Goal: Task Accomplishment & Management: Use online tool/utility

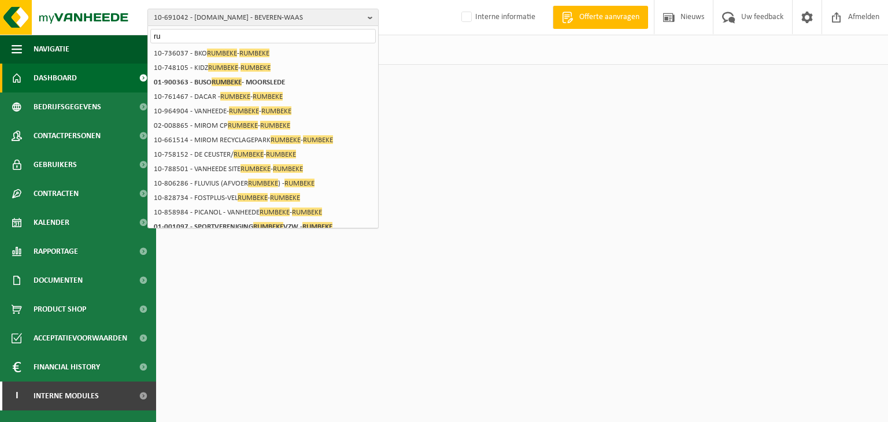
type input "r"
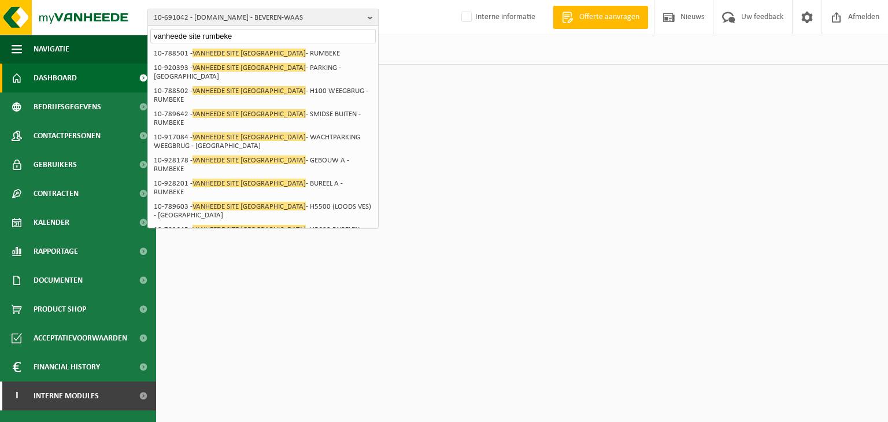
type input "vanheede site rumbeke"
click at [335, 246] on li "10-735200 - VANHEEDE SITE RUMBEKE - H3200 SMIDSE BINNEN - RUMBEKE" at bounding box center [263, 257] width 226 height 23
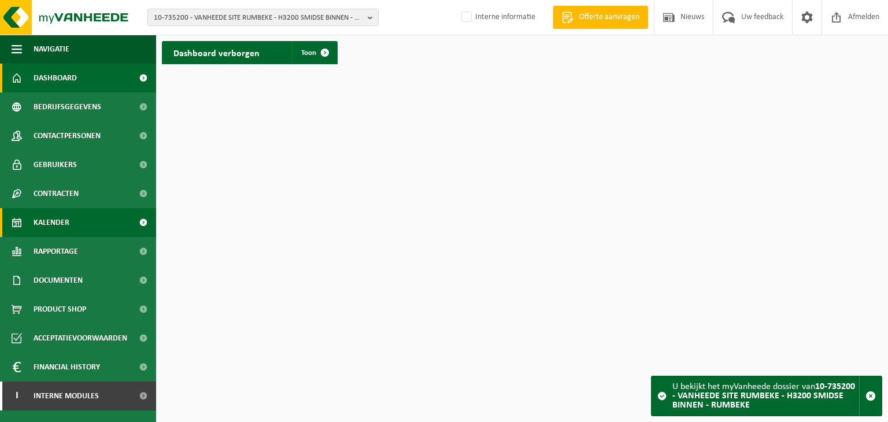
click at [72, 216] on link "Kalender" at bounding box center [78, 222] width 156 height 29
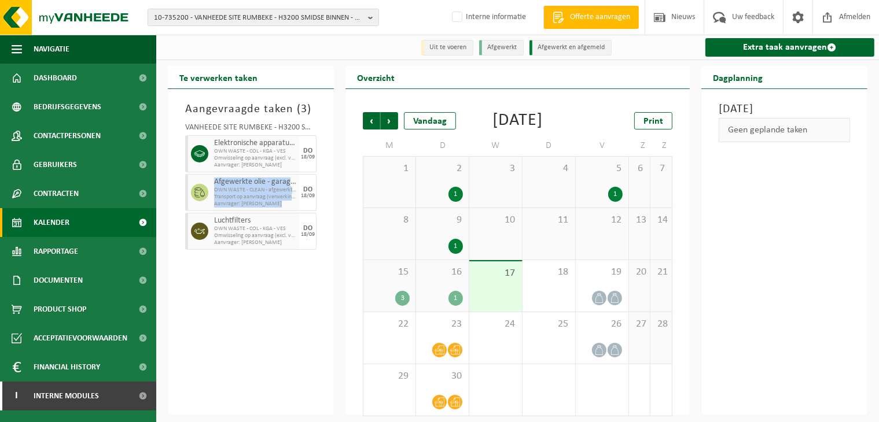
drag, startPoint x: 252, startPoint y: 184, endPoint x: 301, endPoint y: 189, distance: 49.4
click at [301, 189] on div "Afgewerkte olie - garage in bulk OWN WASTE - CLEAN - afgewerkte olie - garage i…" at bounding box center [250, 192] width 131 height 37
click at [796, 49] on link "Extra taak aanvragen" at bounding box center [789, 47] width 169 height 19
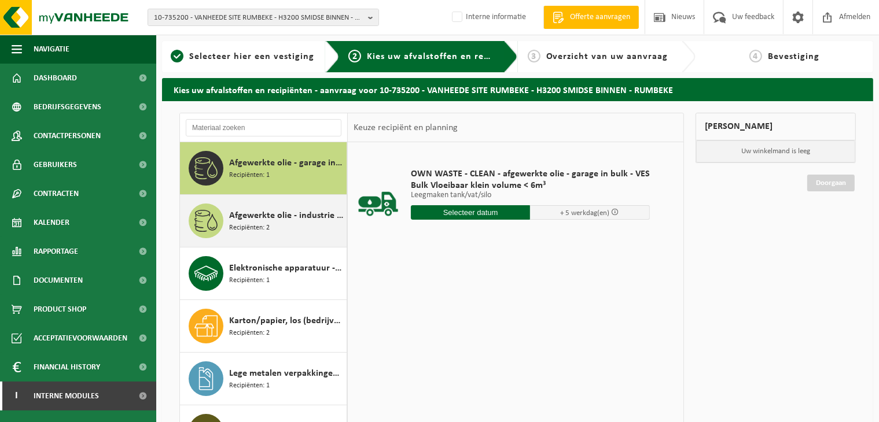
click at [252, 227] on span "Recipiënten: 2" at bounding box center [249, 228] width 40 height 11
